Goal: Task Accomplishment & Management: Complete application form

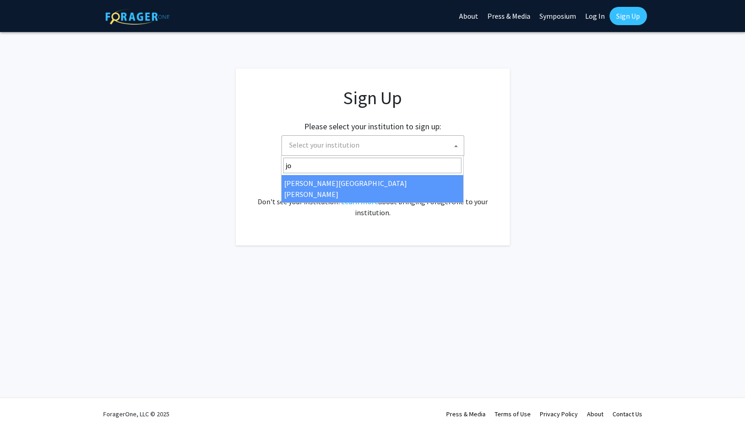
type input "jo"
select select "1"
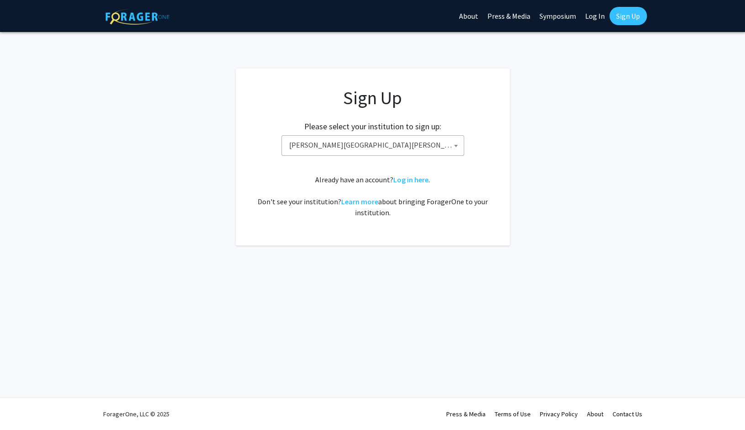
click at [254, 118] on div "Please select your institution to sign up: Baylor University Brandeis Universit…" at bounding box center [372, 133] width 251 height 43
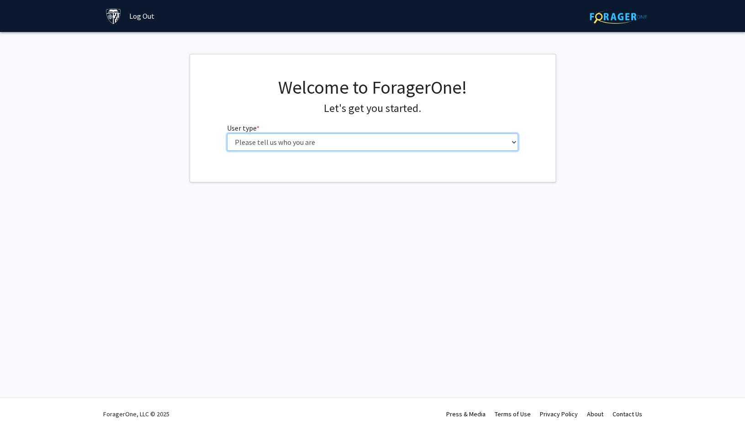
click at [227, 133] on select "Please tell us who you are Undergraduate Student Master's Student Doctoral Cand…" at bounding box center [372, 141] width 291 height 17
select select "1: undergrad"
click option "Undergraduate Student" at bounding box center [0, 0] width 0 height 0
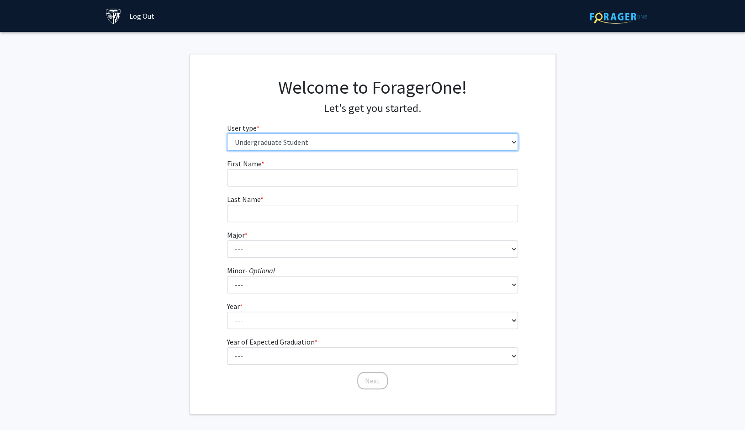
scroll to position [37, 0]
